Goal: Obtain resource: Obtain resource

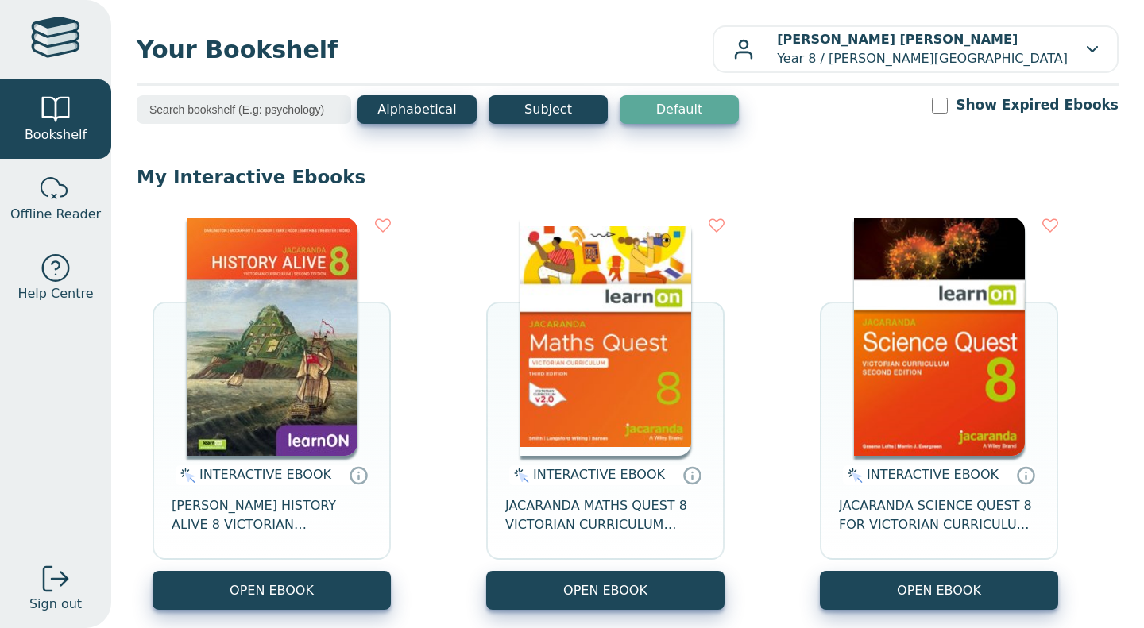
click at [659, 583] on button "OPEN EBOOK" at bounding box center [605, 590] width 238 height 39
click at [540, 587] on button "OPEN EBOOK" at bounding box center [605, 590] width 238 height 39
